Goal: Information Seeking & Learning: Learn about a topic

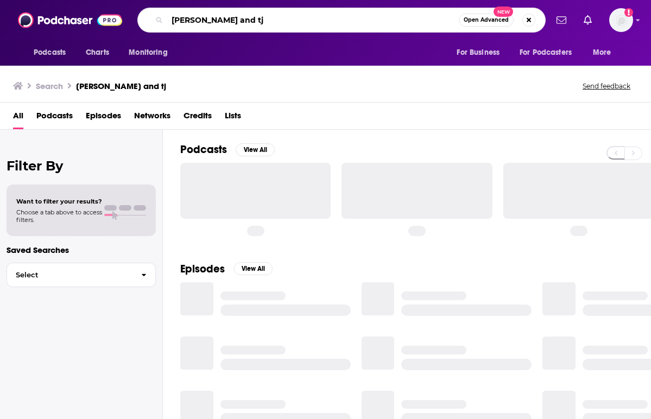
drag, startPoint x: 237, startPoint y: 24, endPoint x: 143, endPoint y: 22, distance: 93.4
click at [143, 22] on div "[PERSON_NAME] and tj Open Advanced New" at bounding box center [341, 20] width 408 height 25
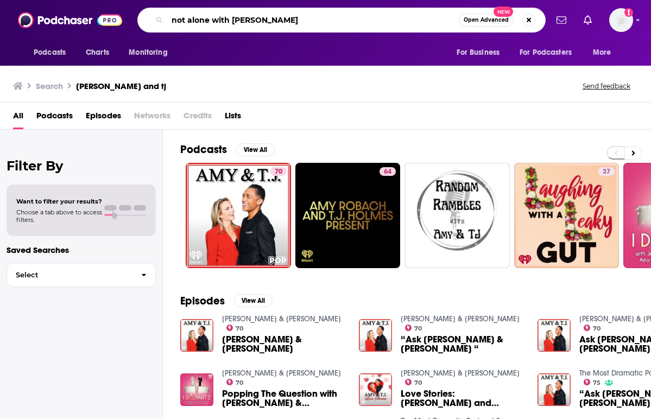
type input "not alone with [PERSON_NAME]"
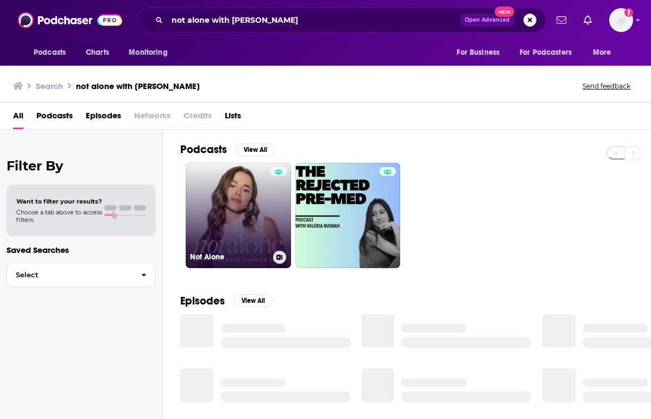
click at [246, 204] on link "Not Alone" at bounding box center [238, 215] width 105 height 105
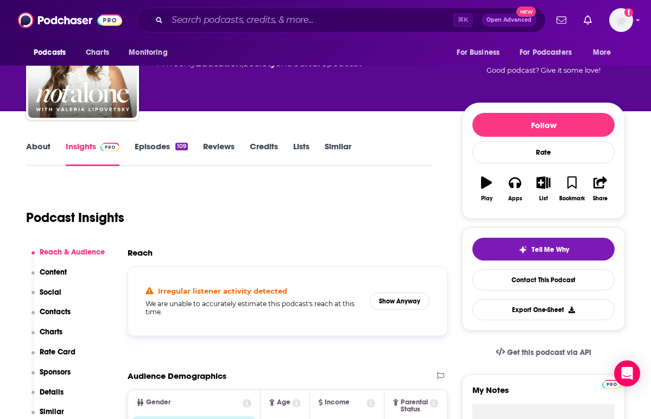
scroll to position [93, 0]
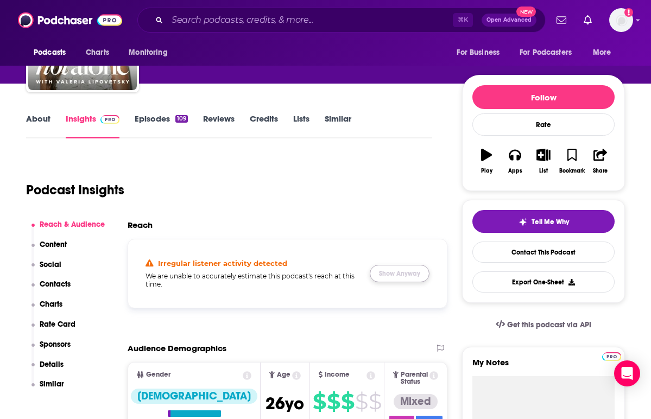
click at [385, 274] on button "Show Anyway" at bounding box center [400, 273] width 60 height 17
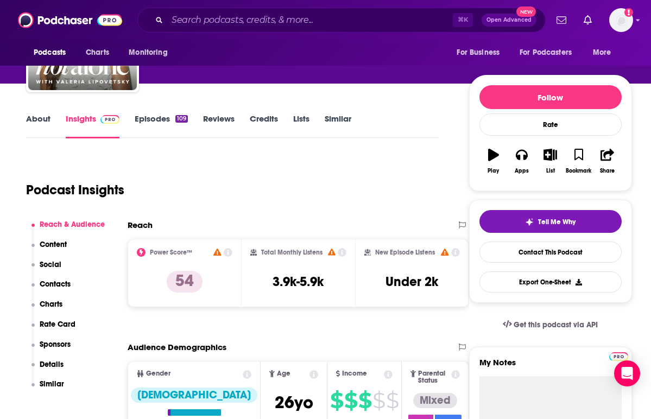
scroll to position [93, 0]
